Goal: Information Seeking & Learning: Check status

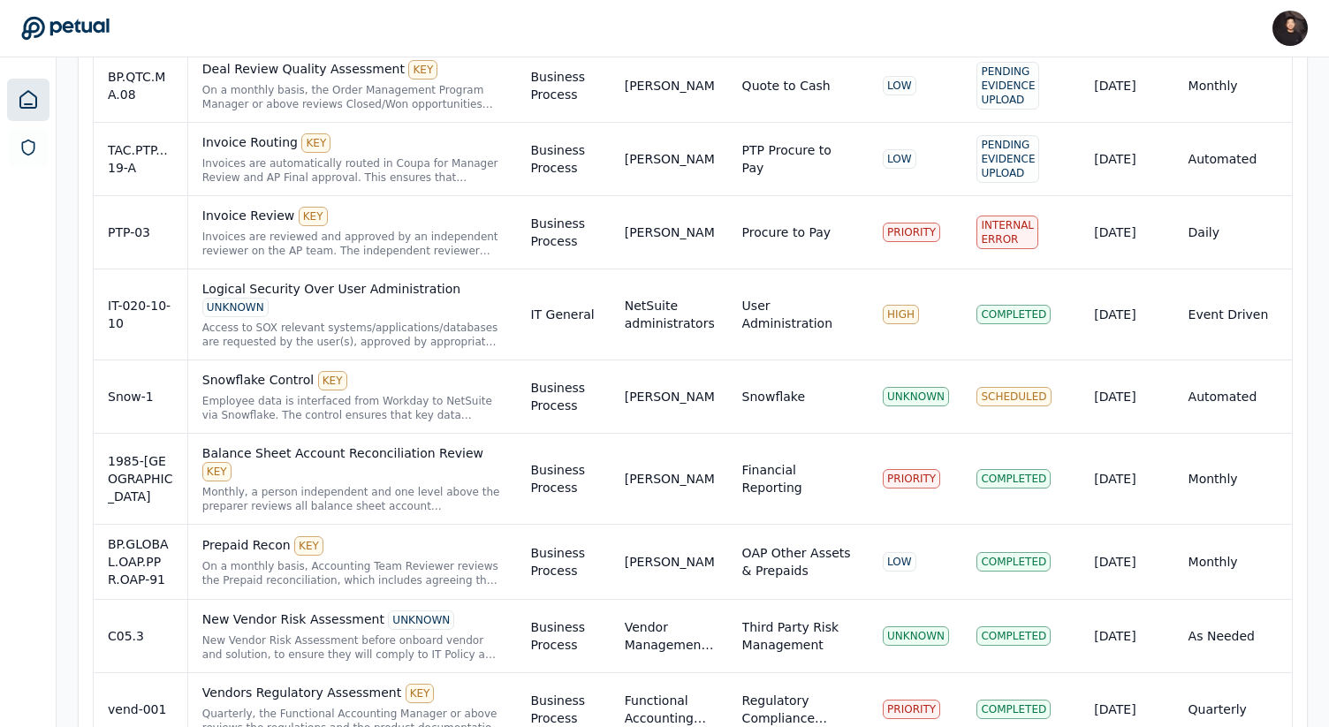
scroll to position [1310, 0]
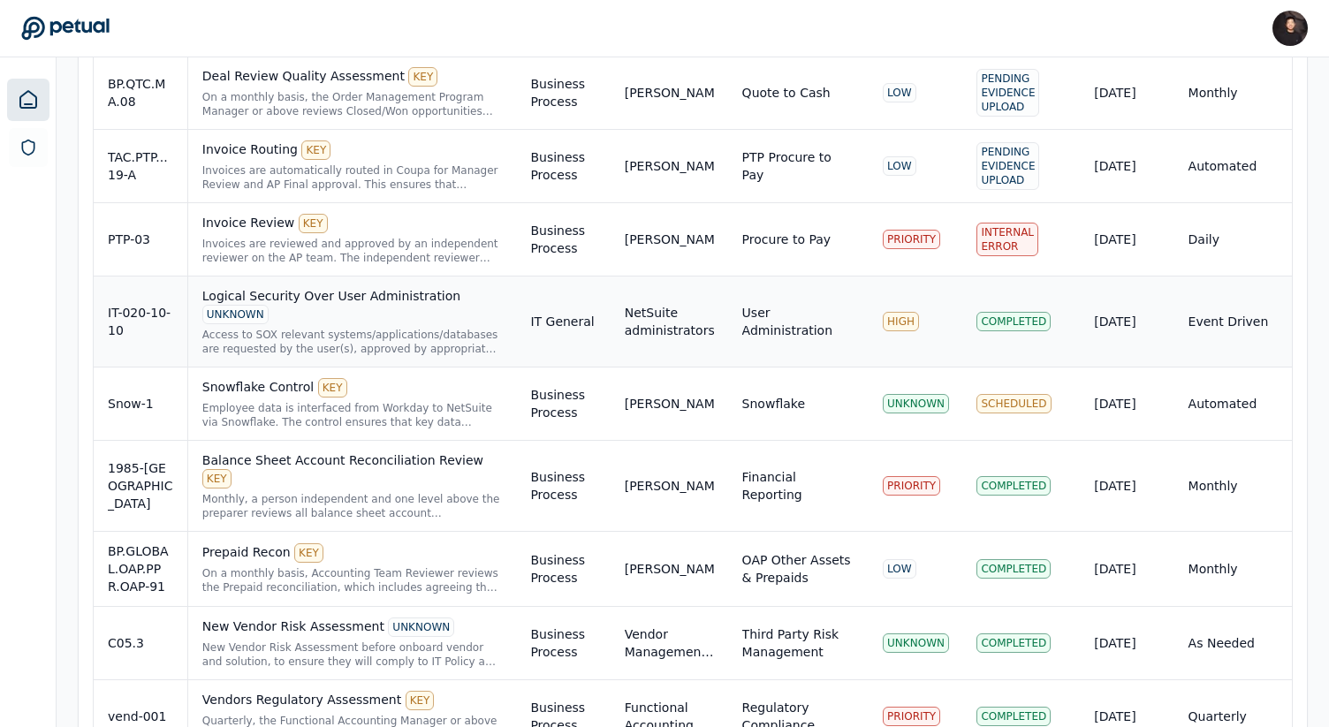
click at [413, 328] on div "Access to SOX relevant systems/applications/databases are requested by the user…" at bounding box center [352, 342] width 300 height 28
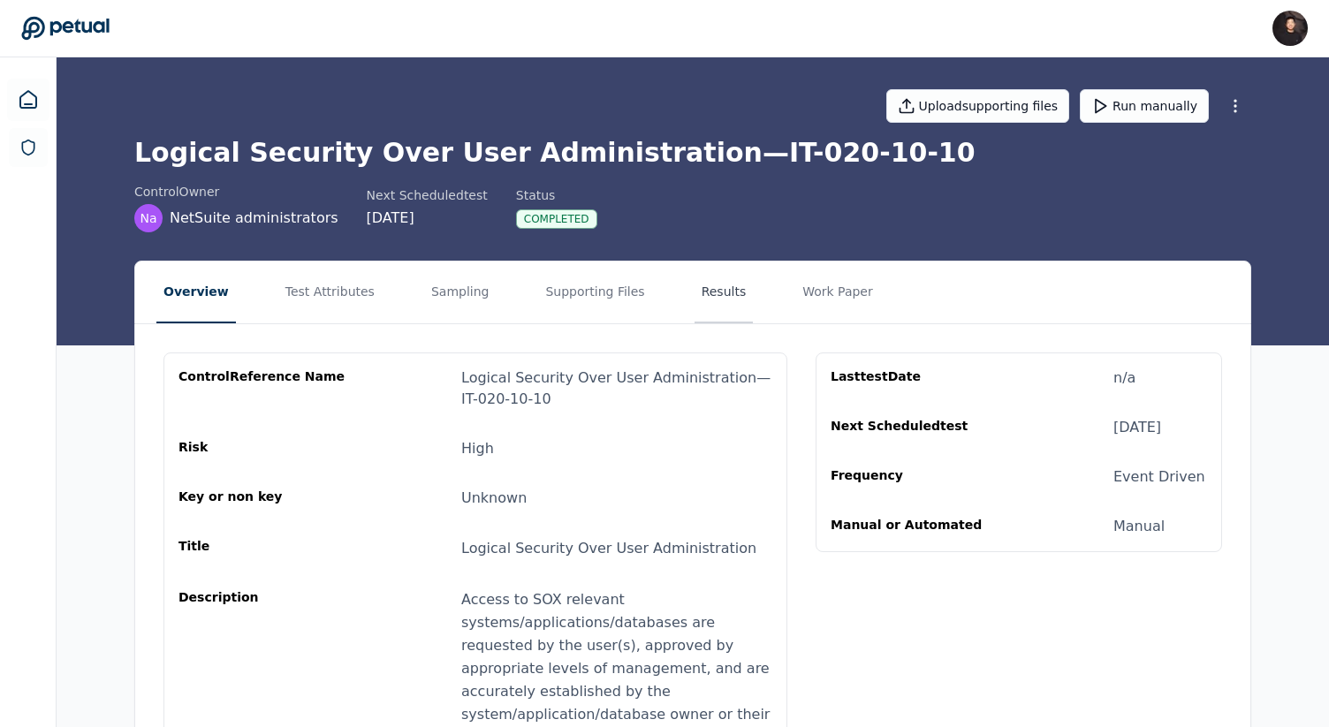
click at [702, 292] on button "Results" at bounding box center [723, 293] width 59 height 62
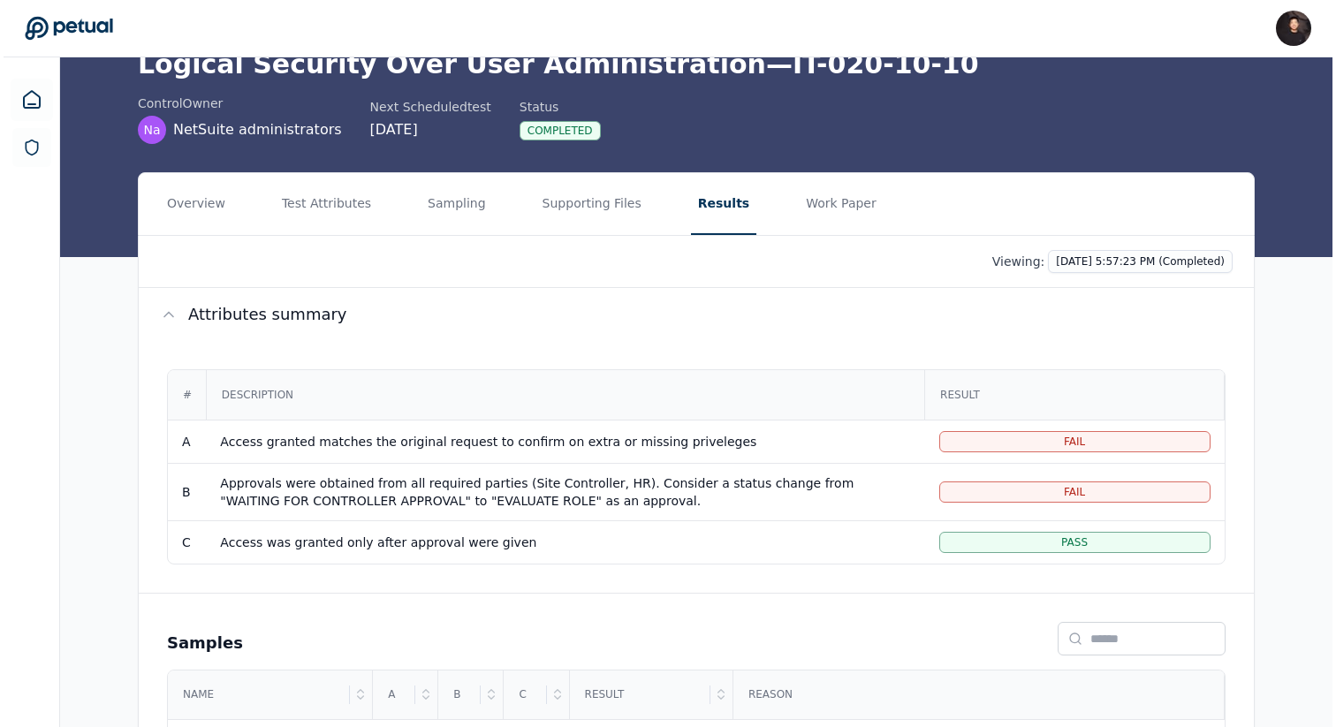
scroll to position [254, 0]
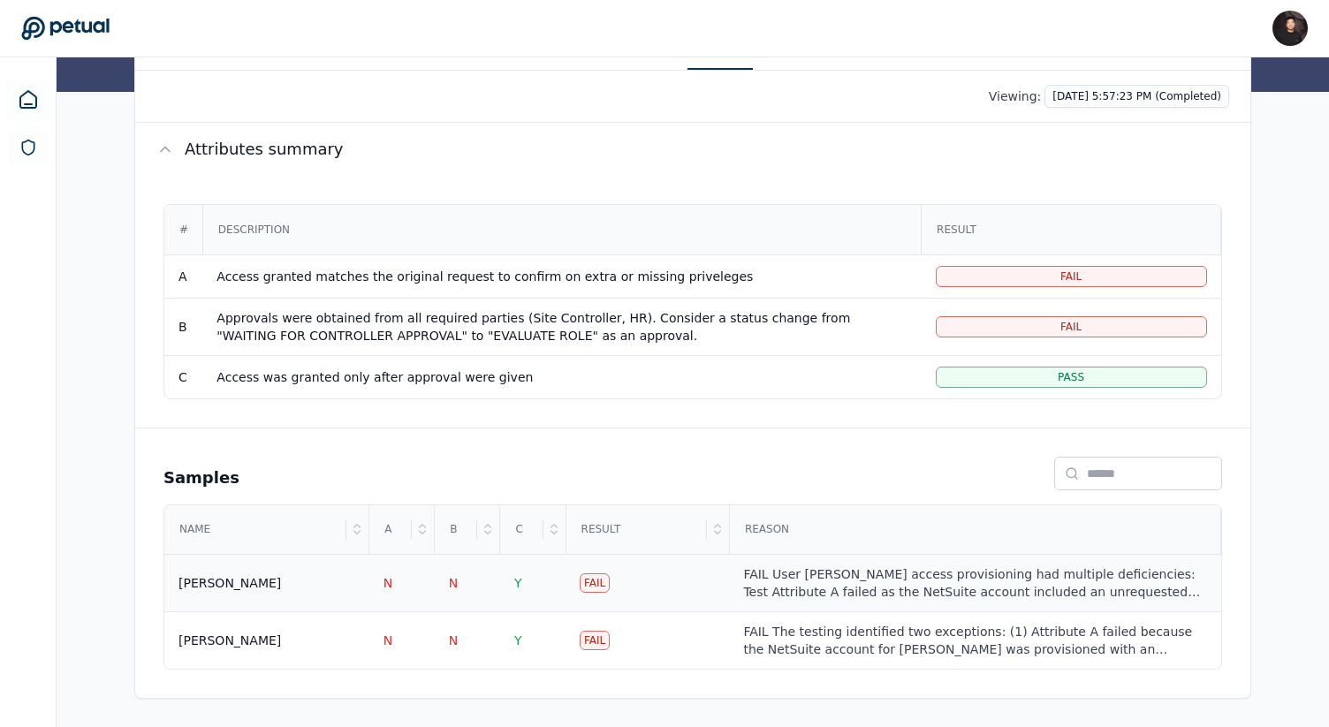
click at [747, 567] on div "FAIL User [PERSON_NAME] access provisioning had multiple deficiencies: Test Att…" at bounding box center [974, 582] width 463 height 35
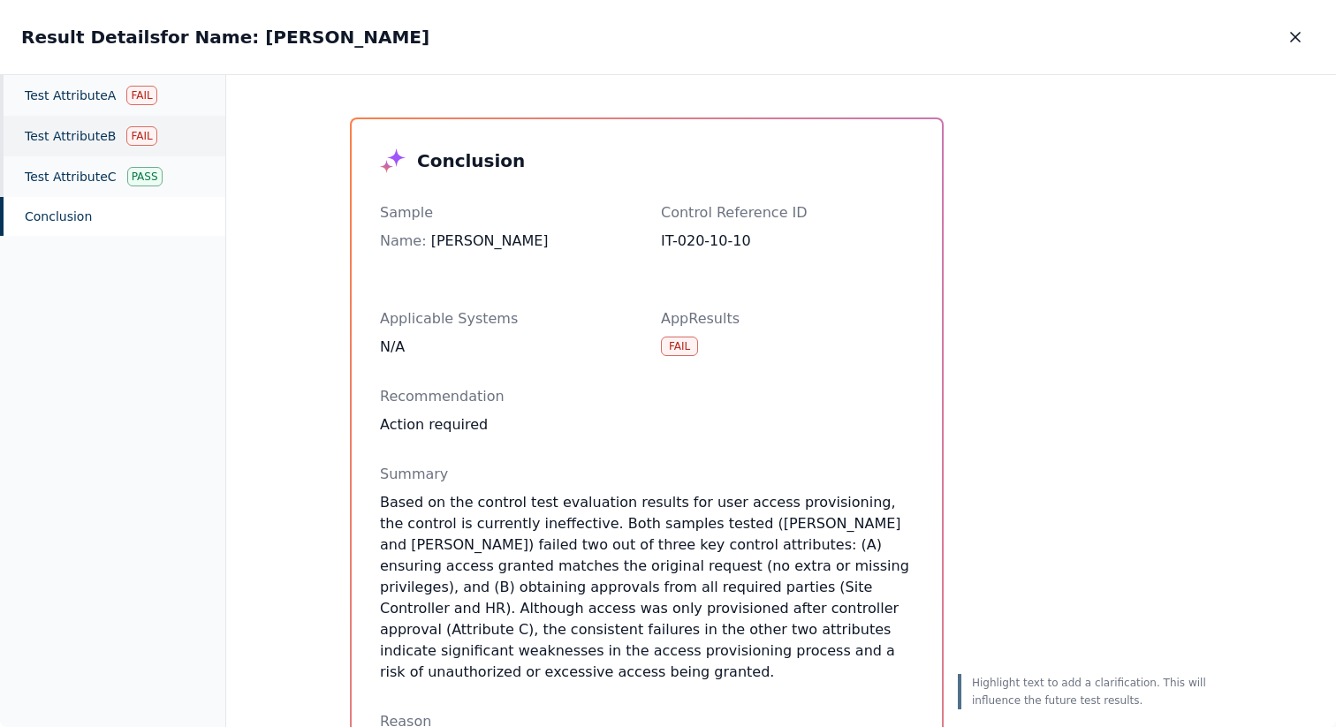
click at [87, 144] on div "Test Attribute B Fail" at bounding box center [112, 136] width 225 height 41
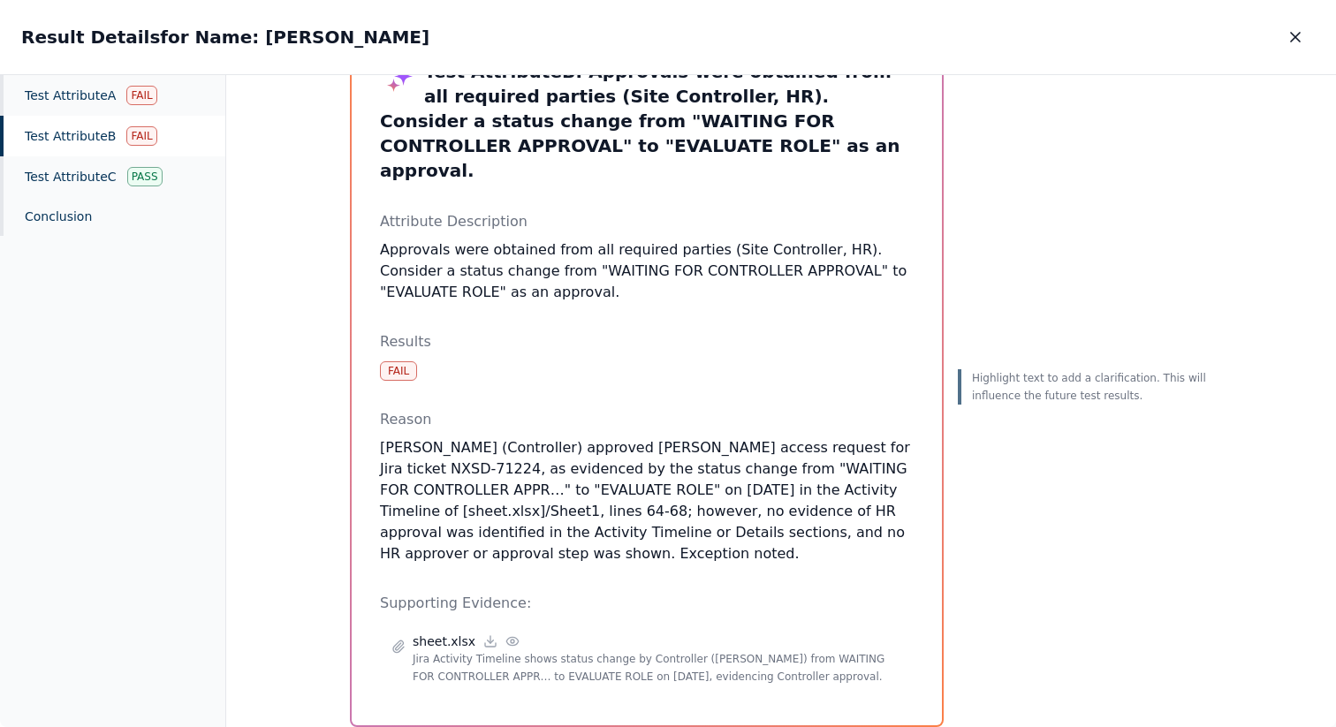
scroll to position [112, 0]
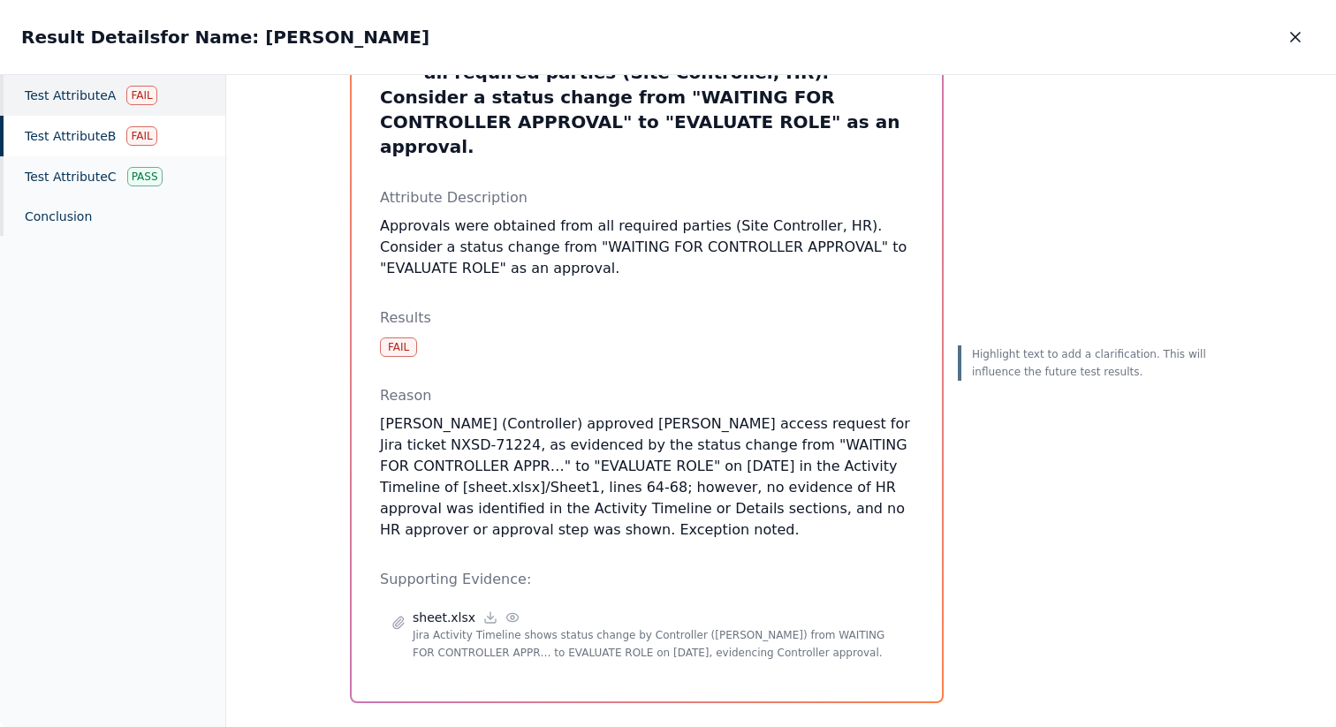
click at [146, 110] on div "Test Attribute A Fail" at bounding box center [112, 95] width 225 height 41
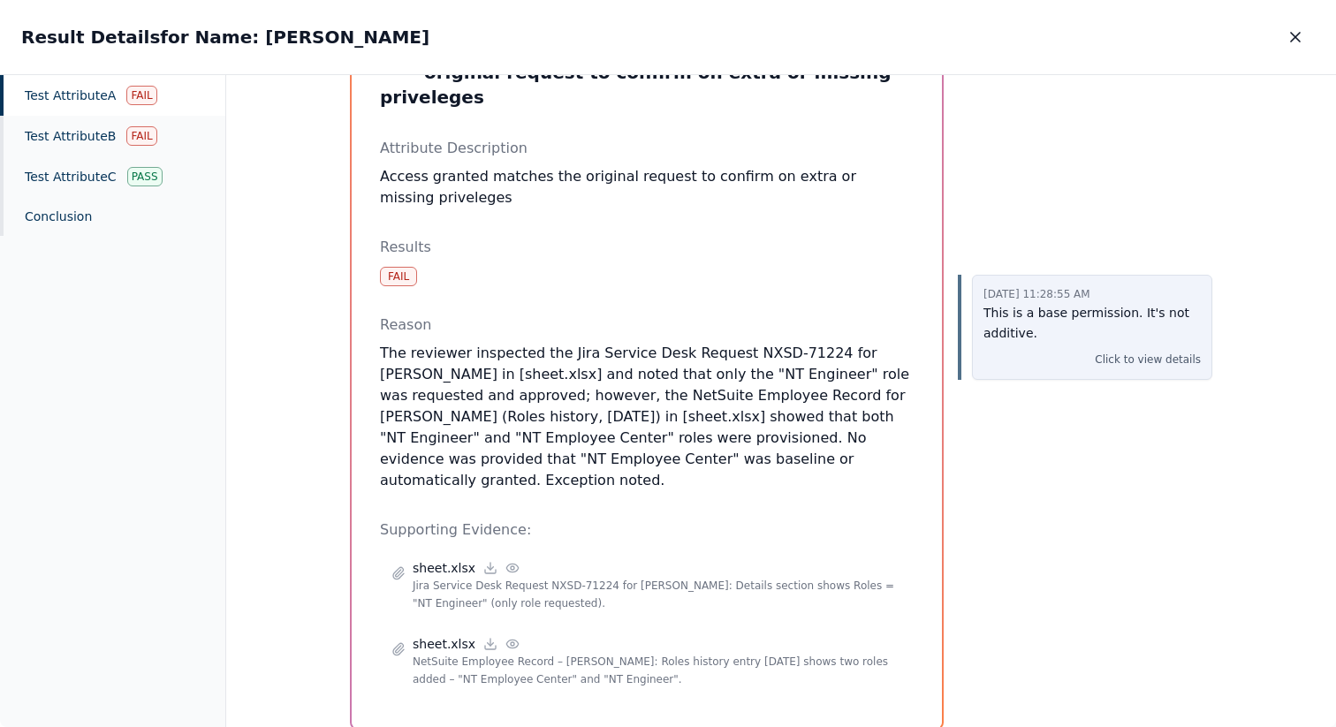
click at [1082, 322] on p "This is a base permission. It's not additive." at bounding box center [1091, 323] width 217 height 41
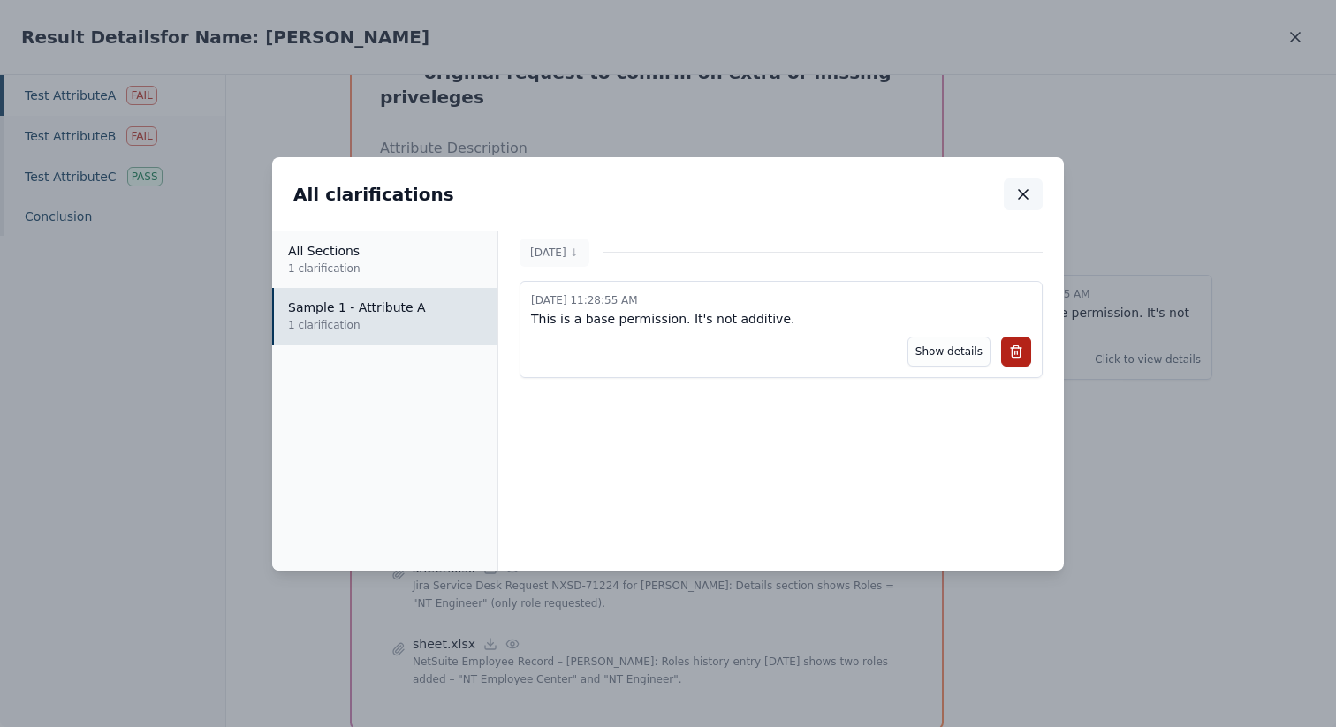
click at [1039, 187] on button "button" at bounding box center [1023, 194] width 39 height 32
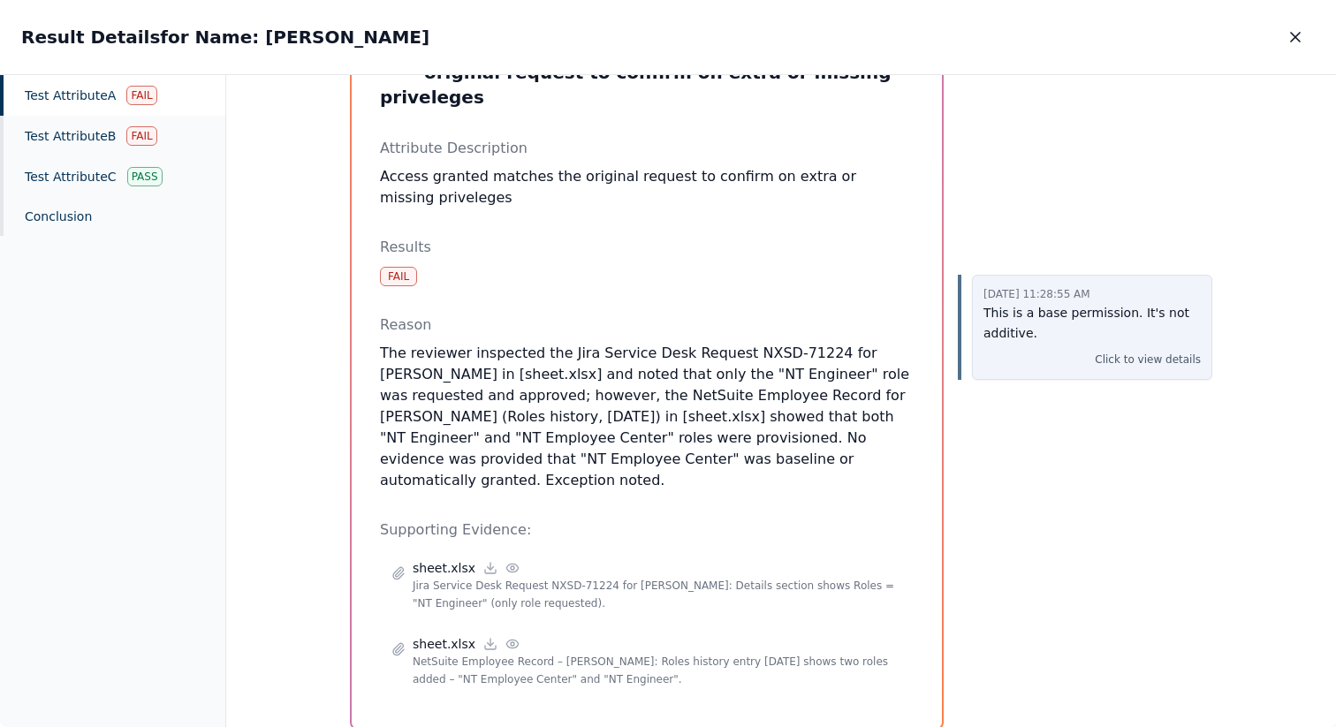
click at [999, 338] on p "This is a base permission. It's not additive." at bounding box center [1091, 323] width 217 height 41
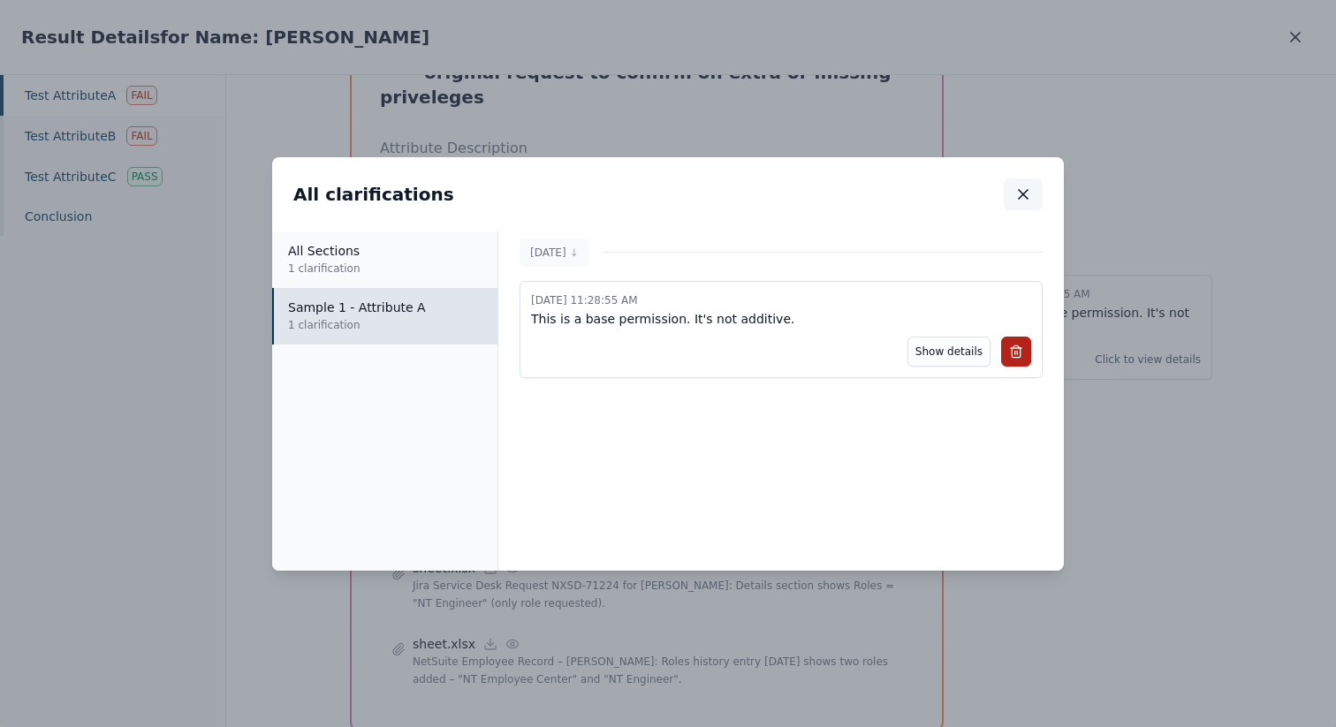
click at [1027, 201] on icon "button" at bounding box center [1023, 195] width 18 height 18
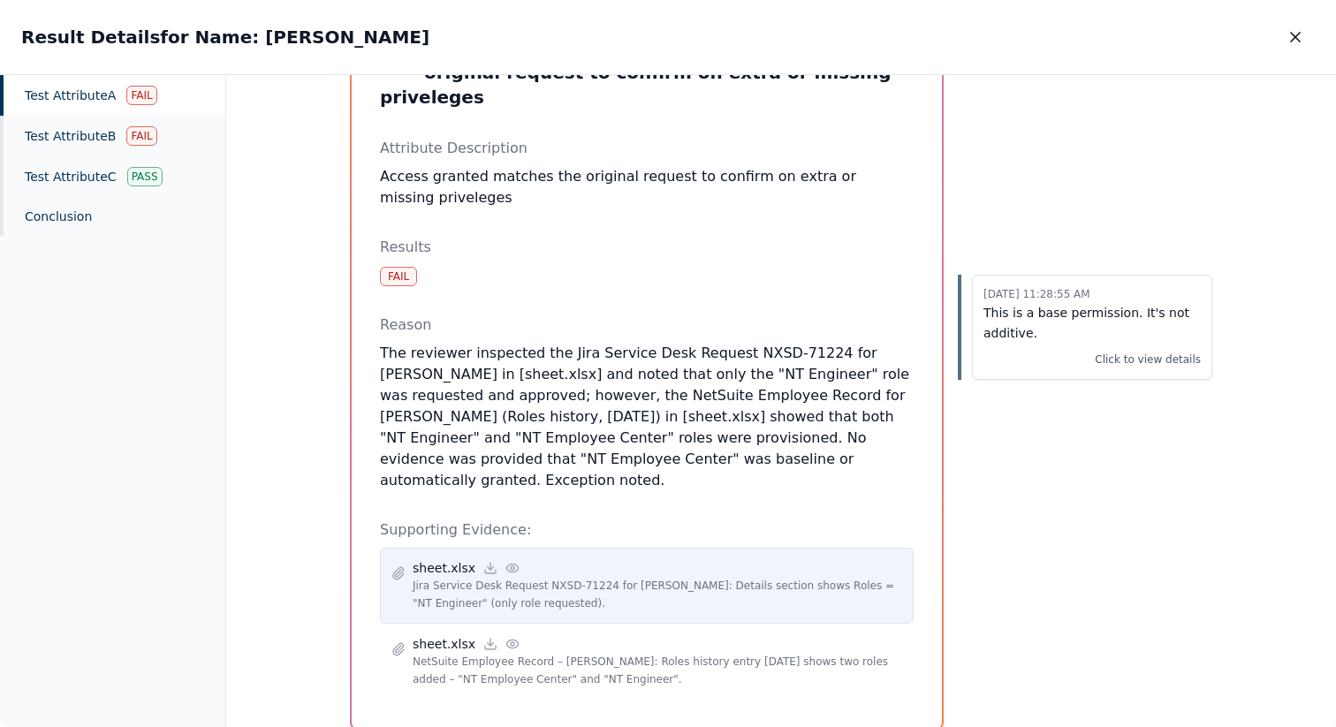
click at [633, 577] on p "Jira Service Desk Request NXSD-71224 for [PERSON_NAME]: Details section shows R…" at bounding box center [657, 594] width 489 height 35
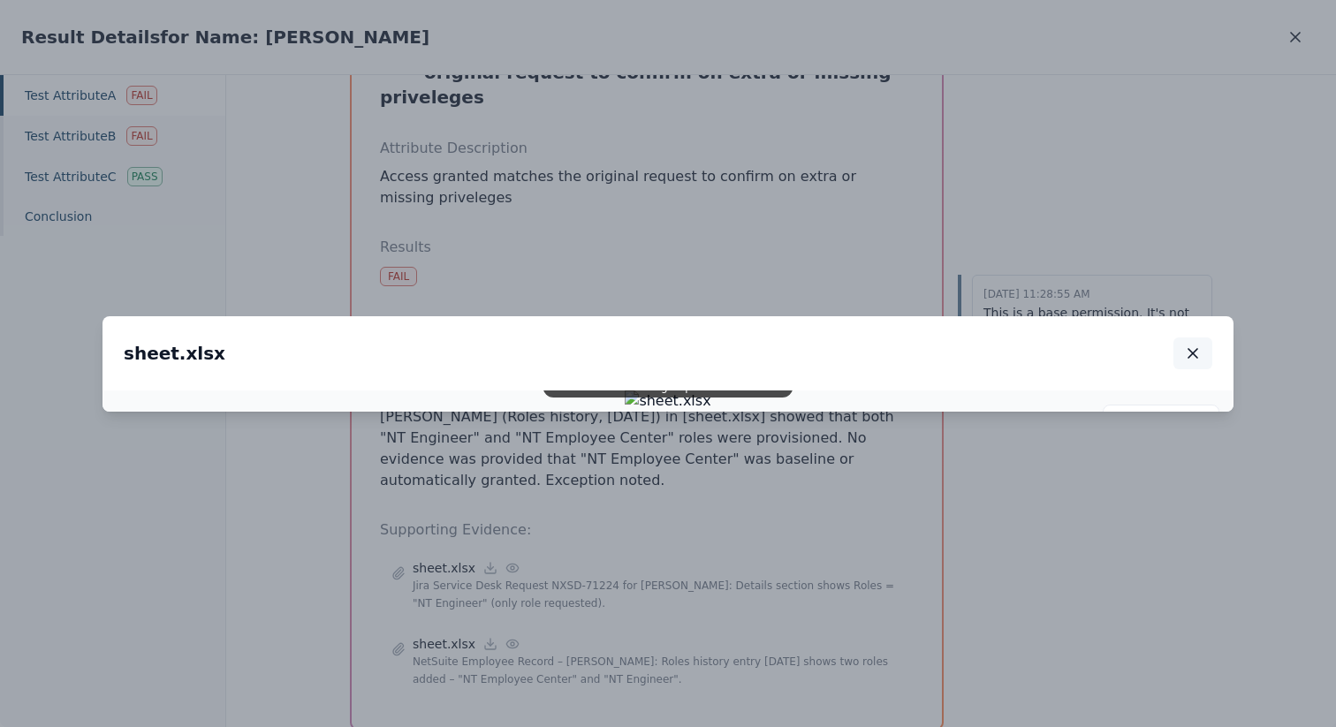
click at [1201, 337] on button "button" at bounding box center [1192, 353] width 39 height 32
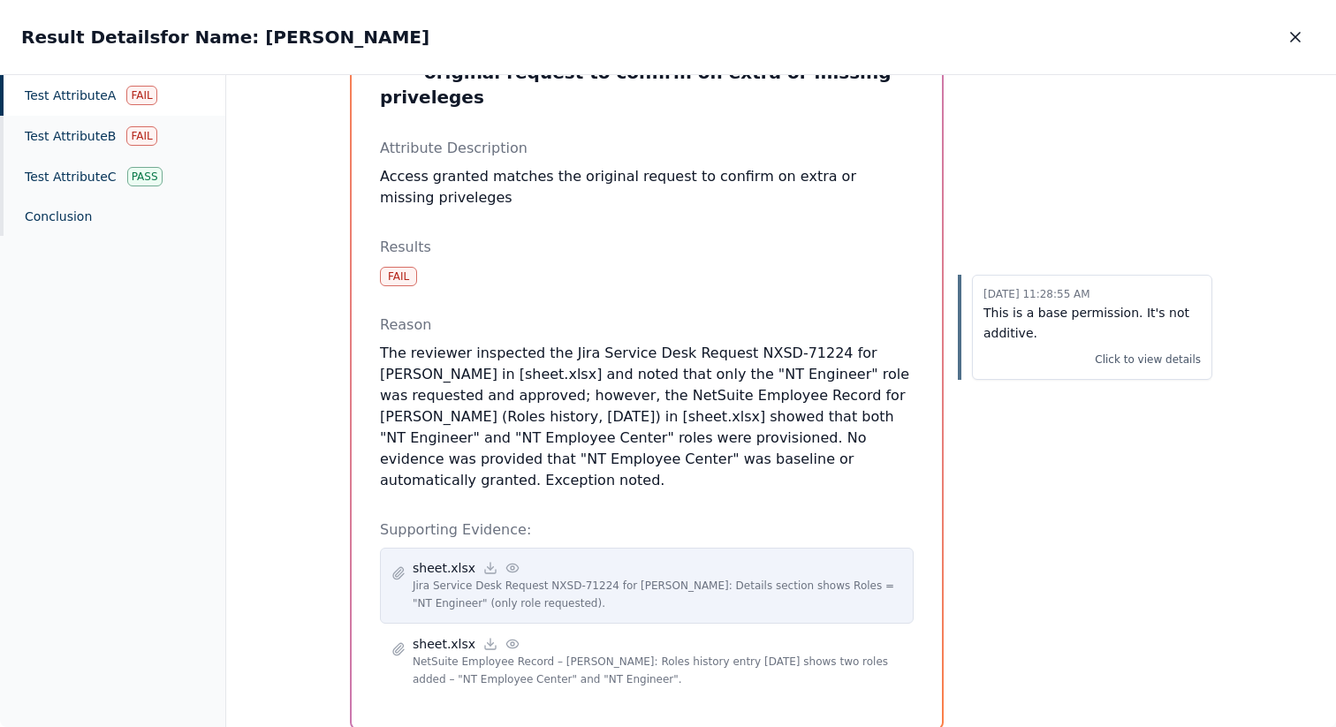
click at [796, 559] on div "sheet.xlsx" at bounding box center [657, 568] width 489 height 18
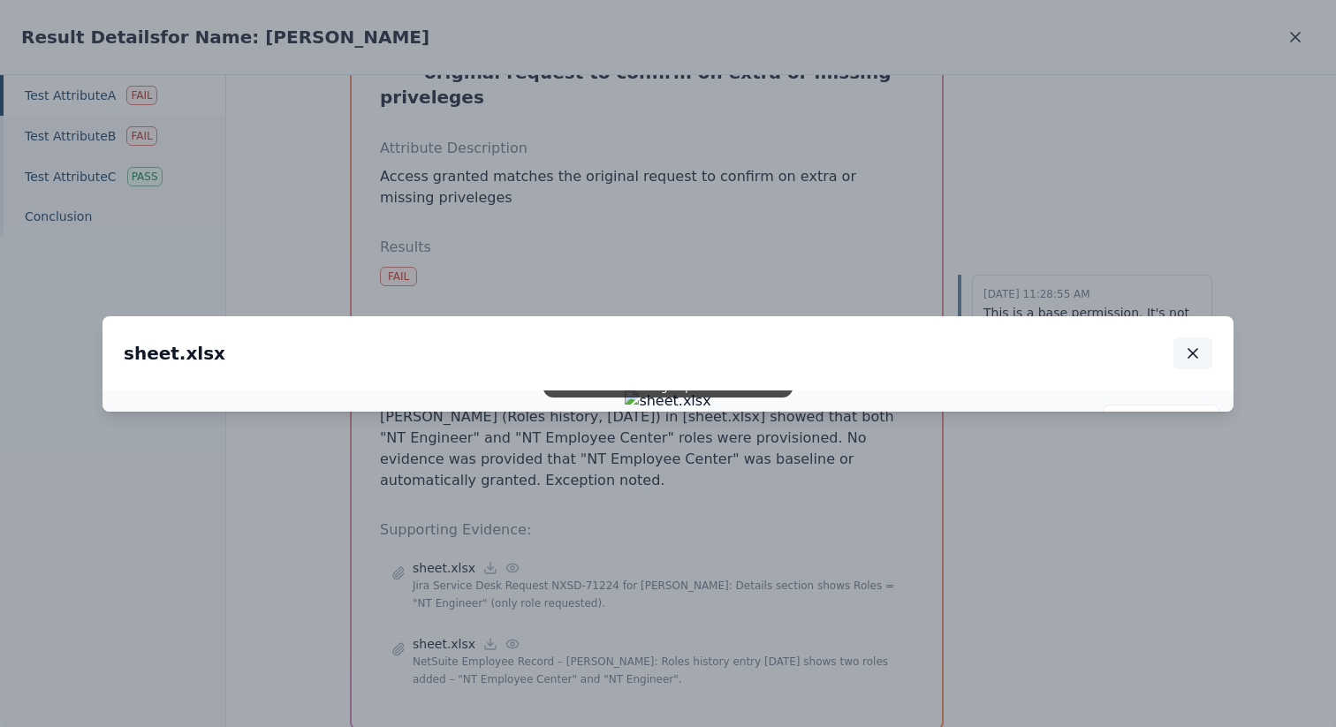
click at [1196, 345] on icon "button" at bounding box center [1193, 354] width 18 height 18
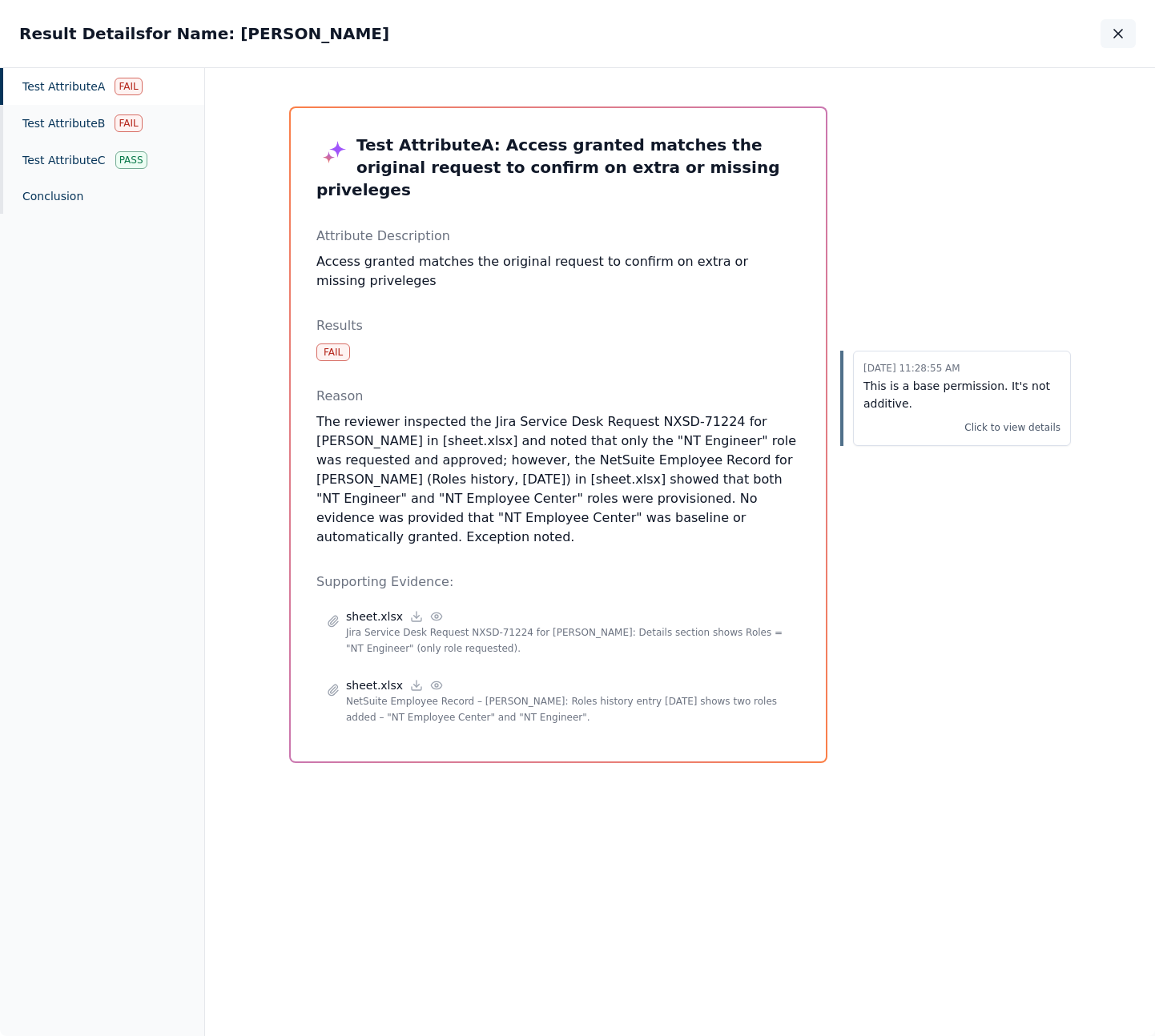
click at [1117, 37] on icon "button" at bounding box center [1118, 34] width 16 height 16
